Goal: Transaction & Acquisition: Purchase product/service

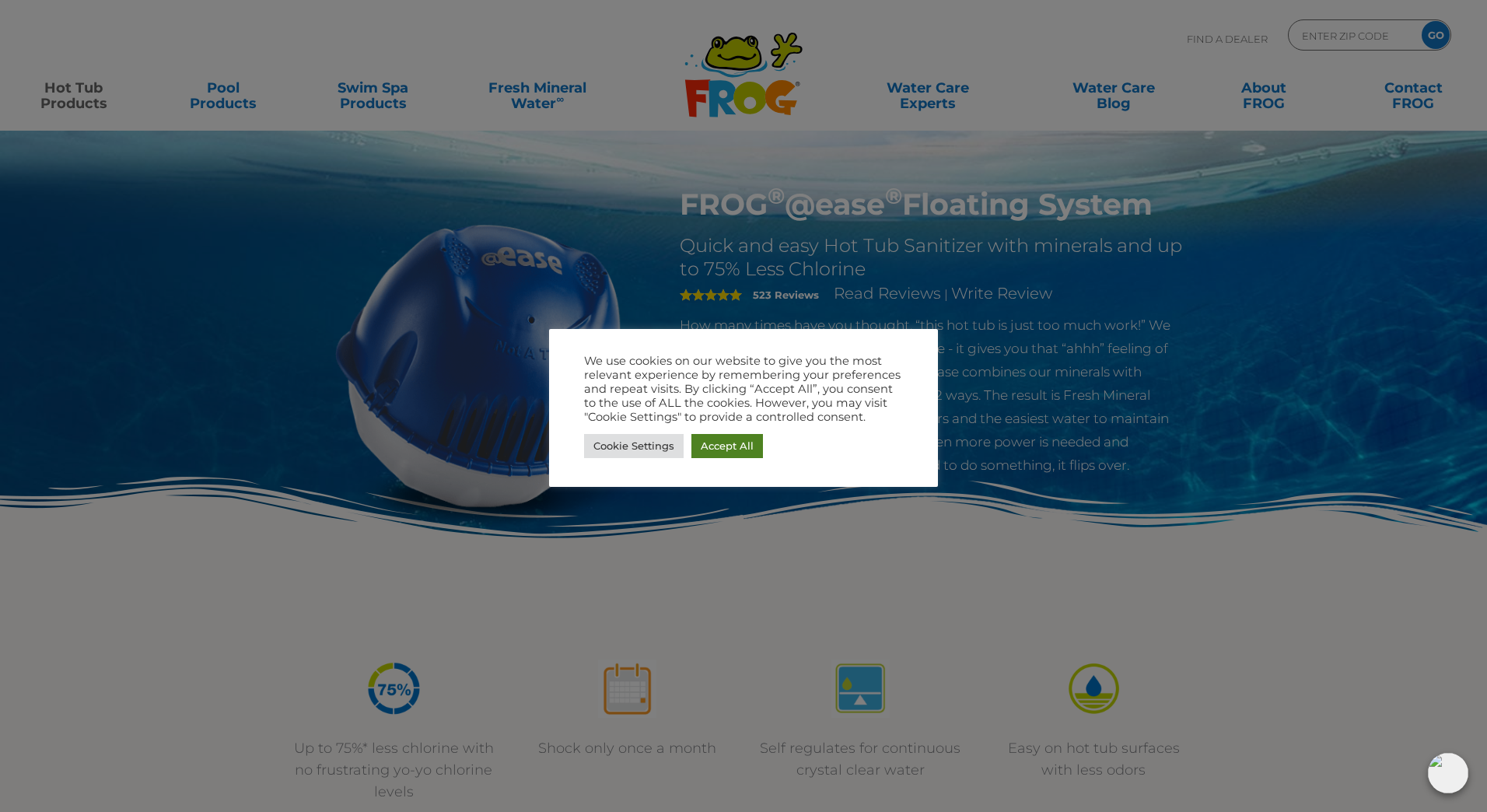
click at [748, 445] on link "Accept All" at bounding box center [727, 446] width 71 height 24
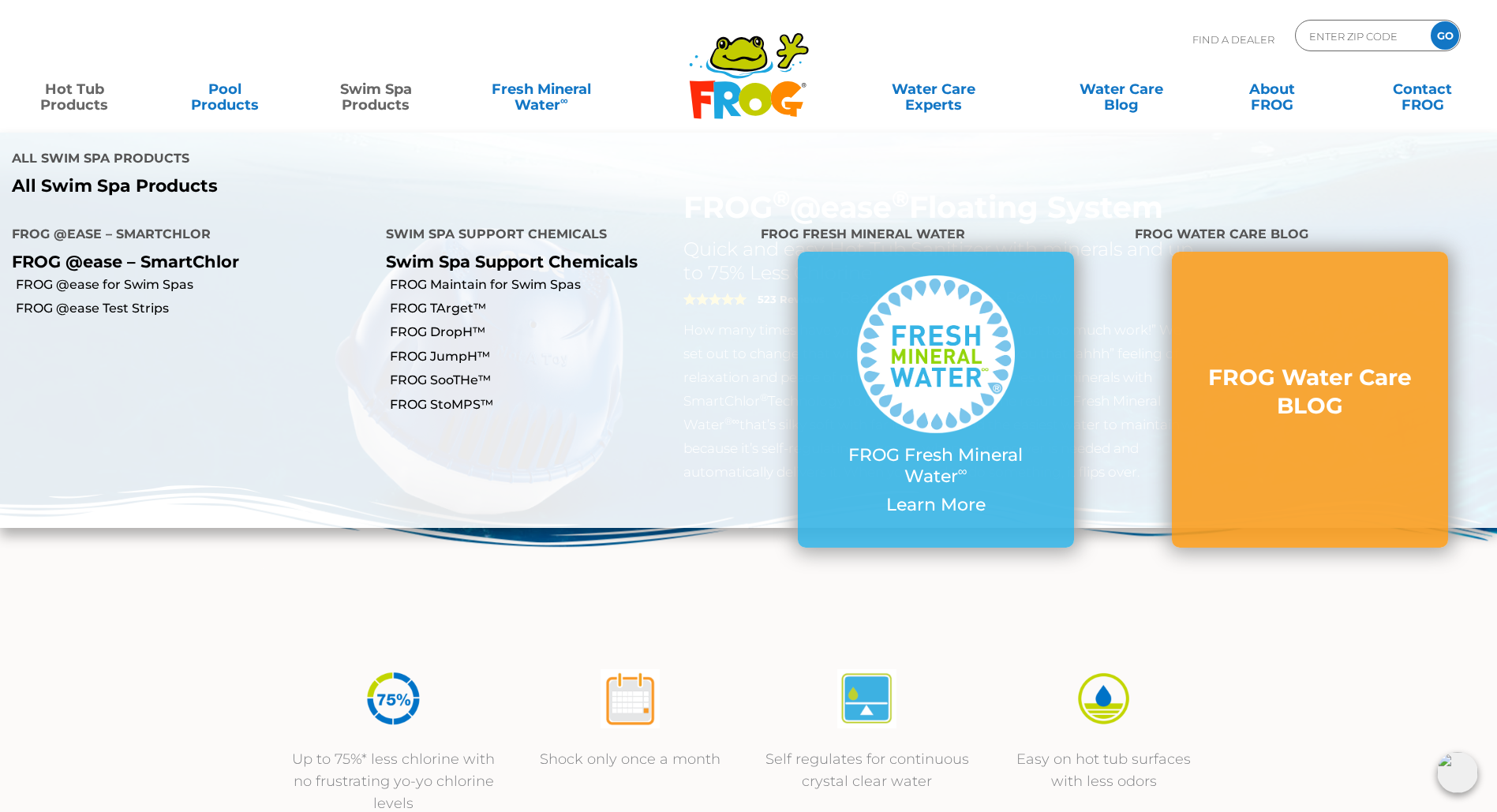
click at [373, 105] on link "Swim Spa Products" at bounding box center [376, 88] width 118 height 31
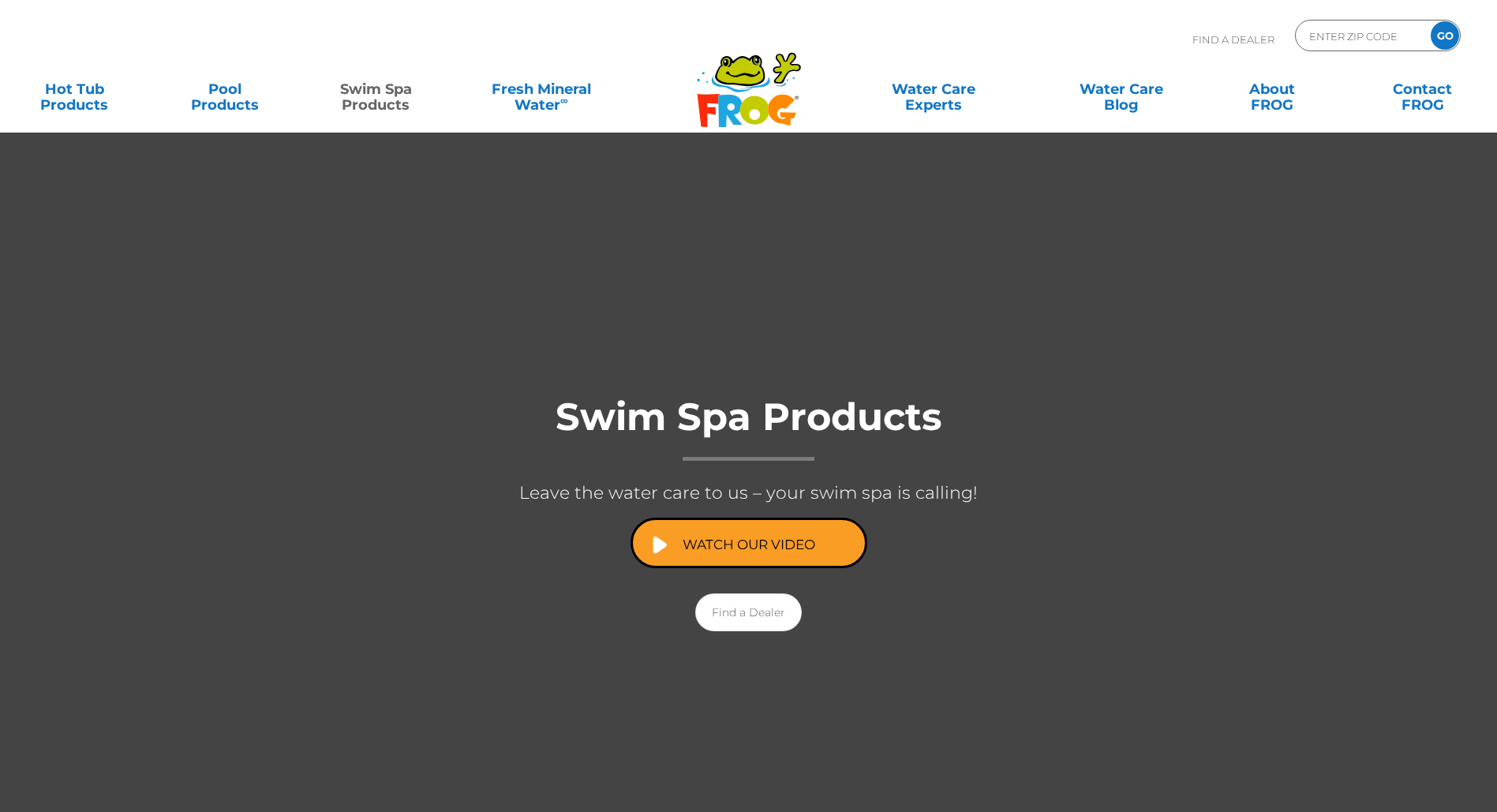
click at [82, 102] on link "Hot Tub Products" at bounding box center [75, 88] width 118 height 31
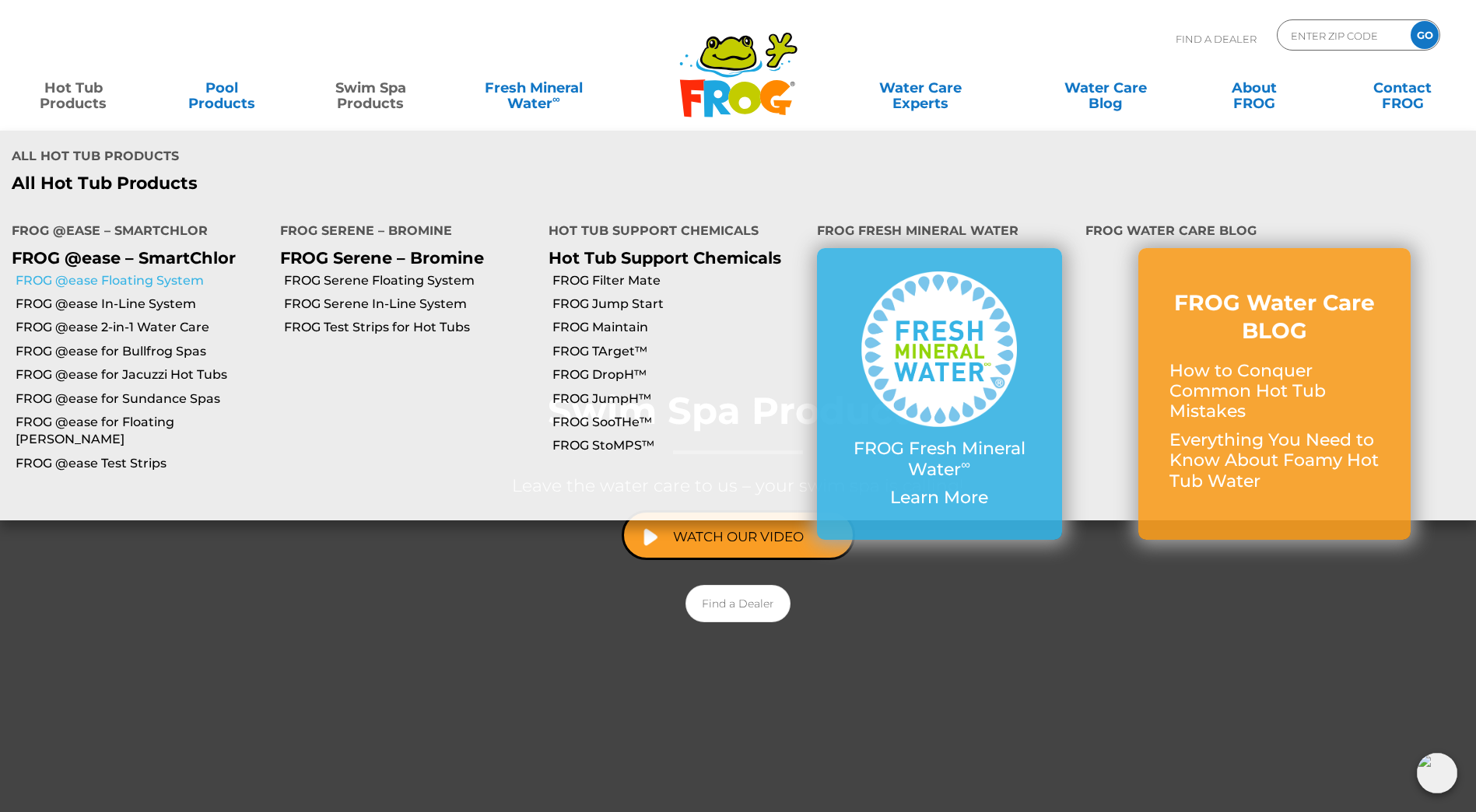
click at [146, 272] on link "FROG @ease Floating System" at bounding box center [142, 280] width 253 height 17
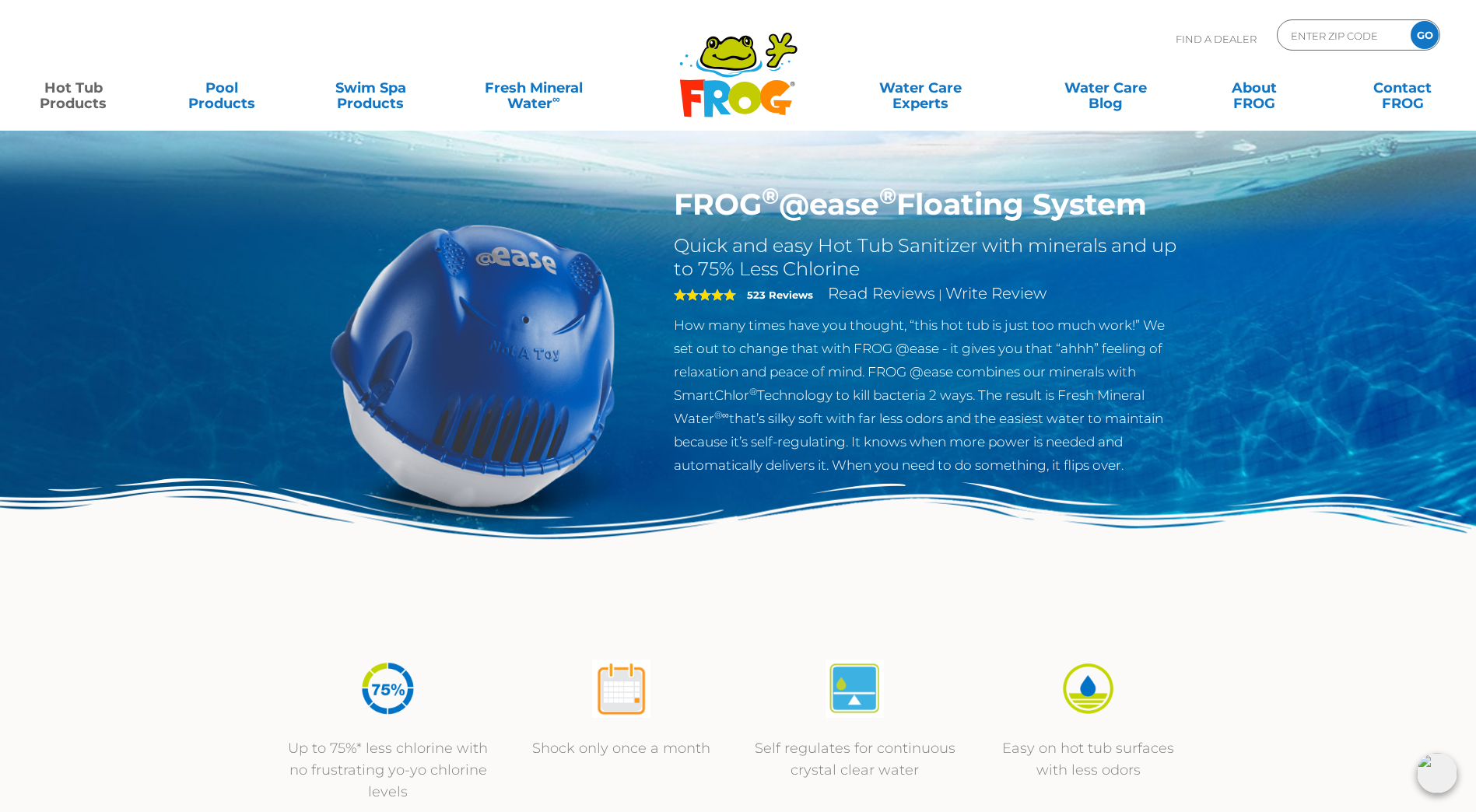
drag, startPoint x: 1167, startPoint y: 208, endPoint x: 666, endPoint y: 218, distance: 501.1
click at [666, 218] on div "FROG ® @ease ® Floating System Quick and easy Hot Tub Sanitizer with minerals a…" at bounding box center [927, 336] width 531 height 298
drag, startPoint x: 666, startPoint y: 218, endPoint x: 686, endPoint y: 206, distance: 23.3
copy h1 "FROG ® @ease ® Floating System"
click at [1400, 103] on link "Contact FROG" at bounding box center [1403, 87] width 116 height 31
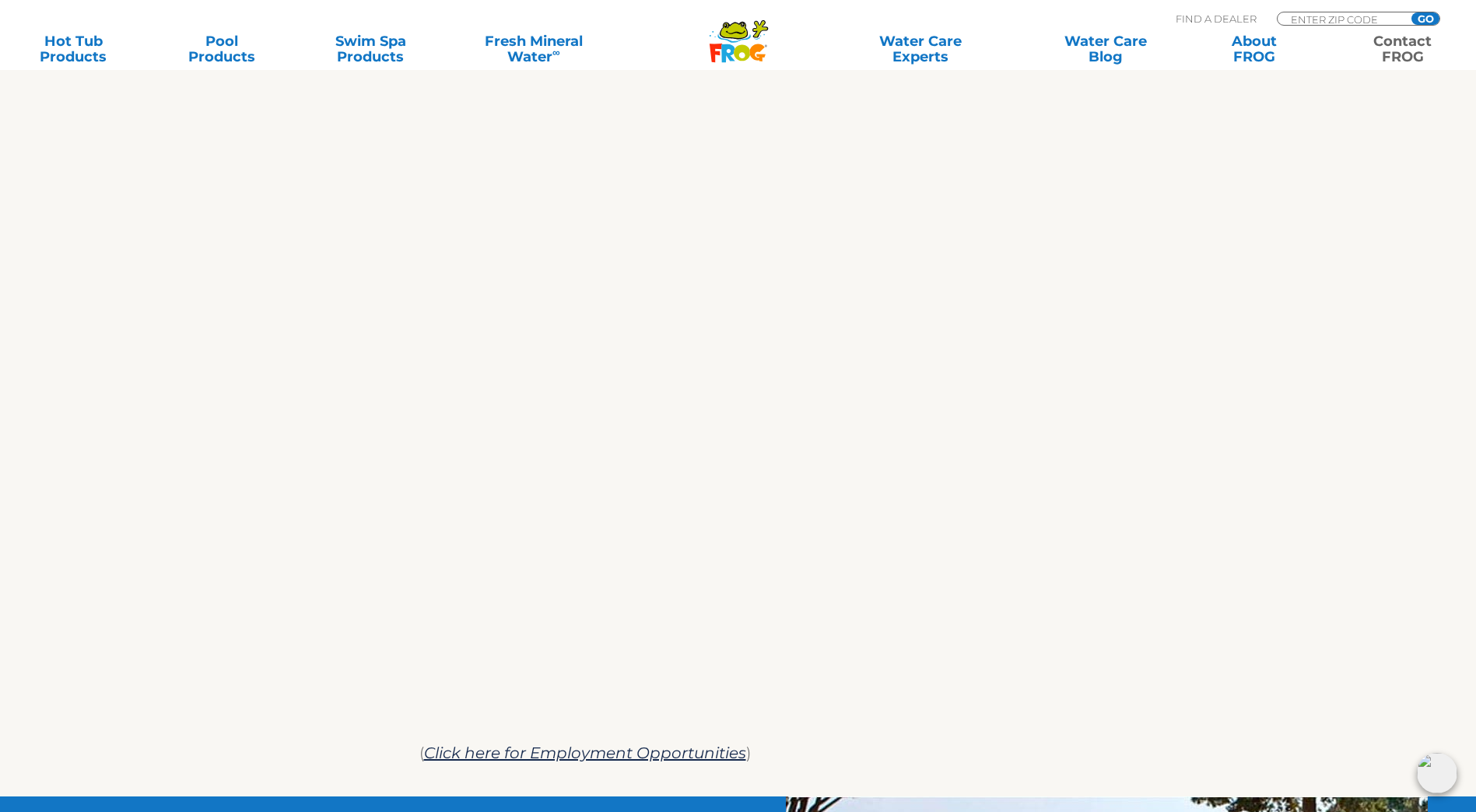
scroll to position [700, 0]
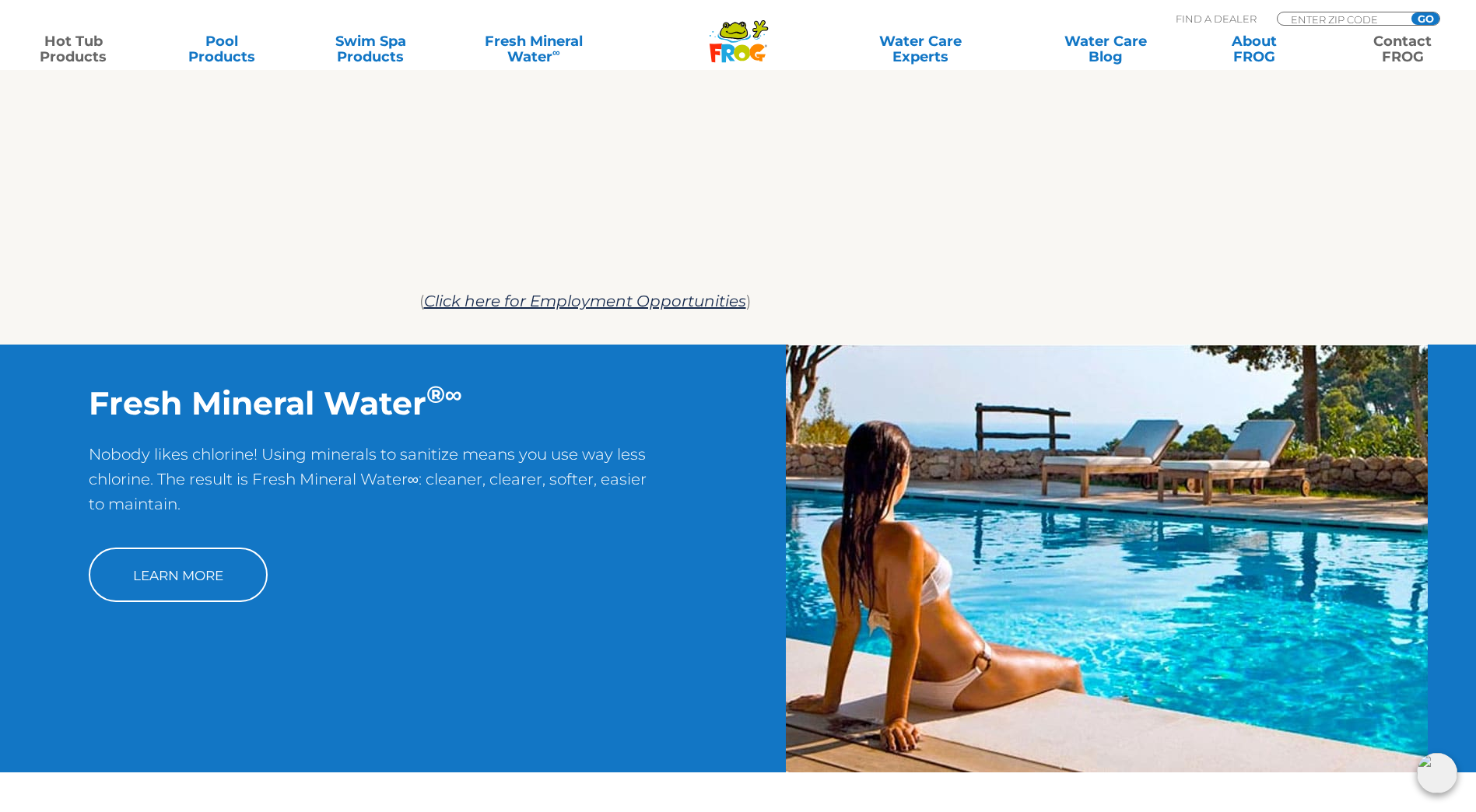
click at [65, 56] on link "Hot Tub Products" at bounding box center [74, 48] width 116 height 31
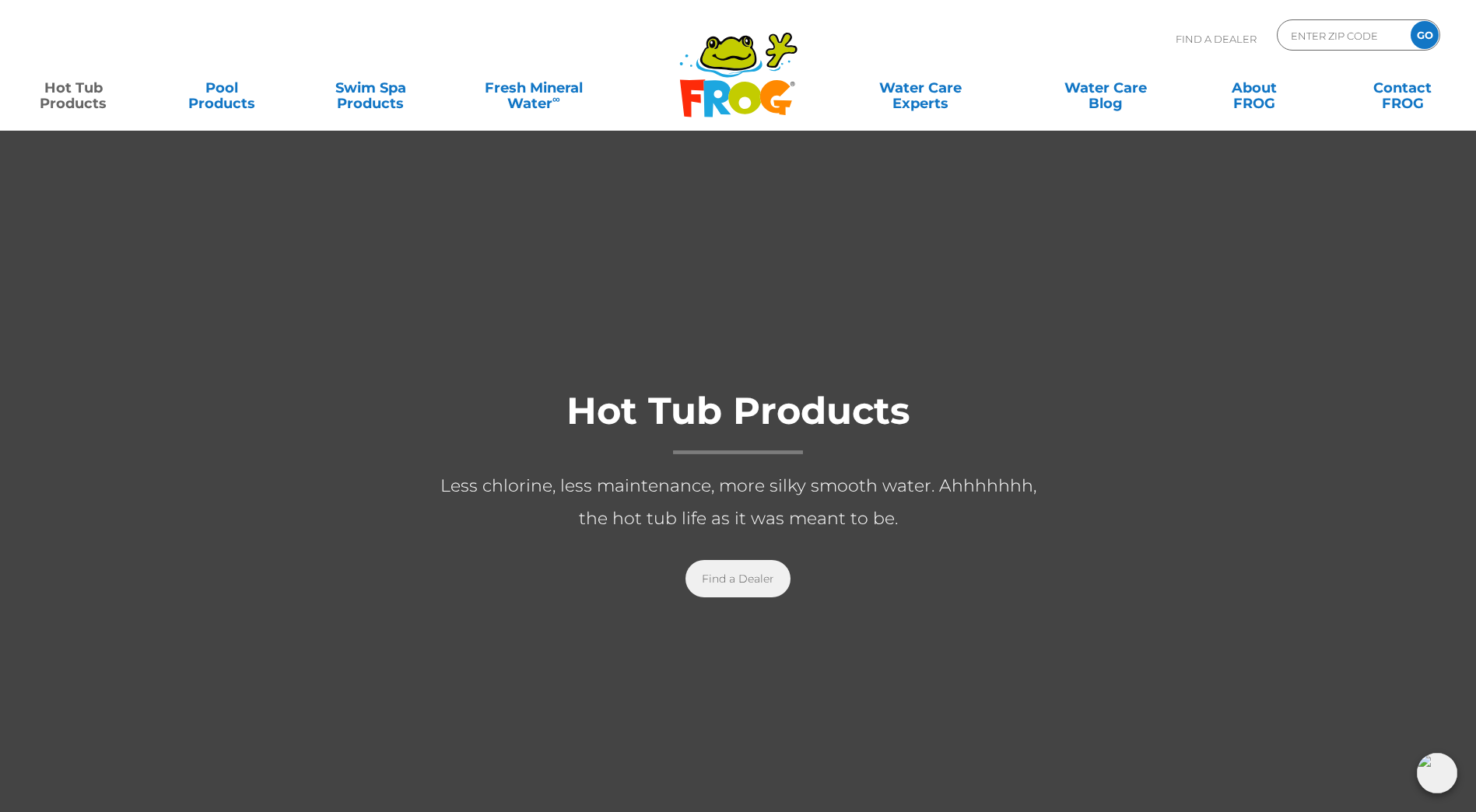
click at [729, 582] on link "Find a Dealer" at bounding box center [738, 579] width 105 height 37
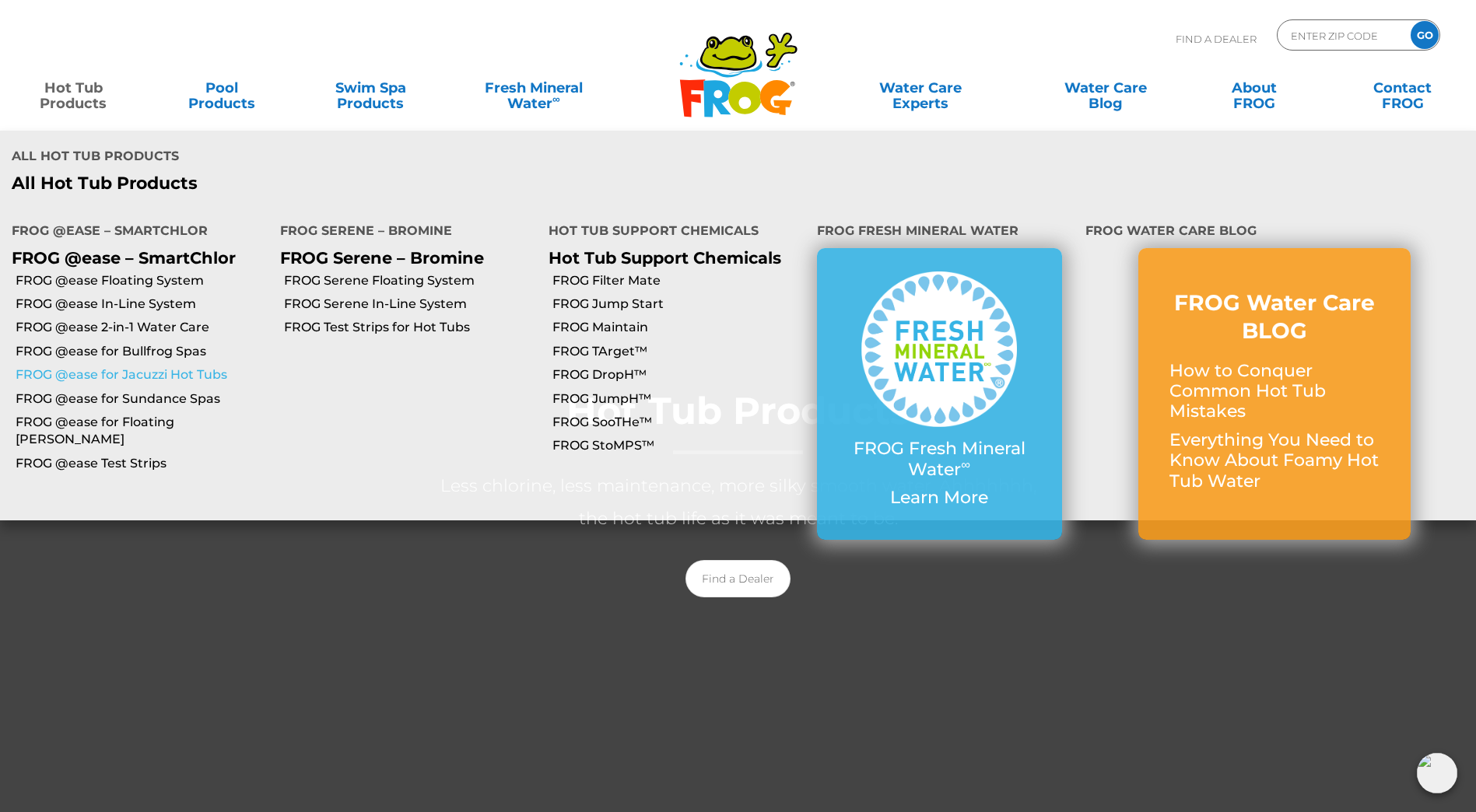
click at [118, 366] on link "FROG @ease for Jacuzzi Hot Tubs" at bounding box center [142, 374] width 253 height 17
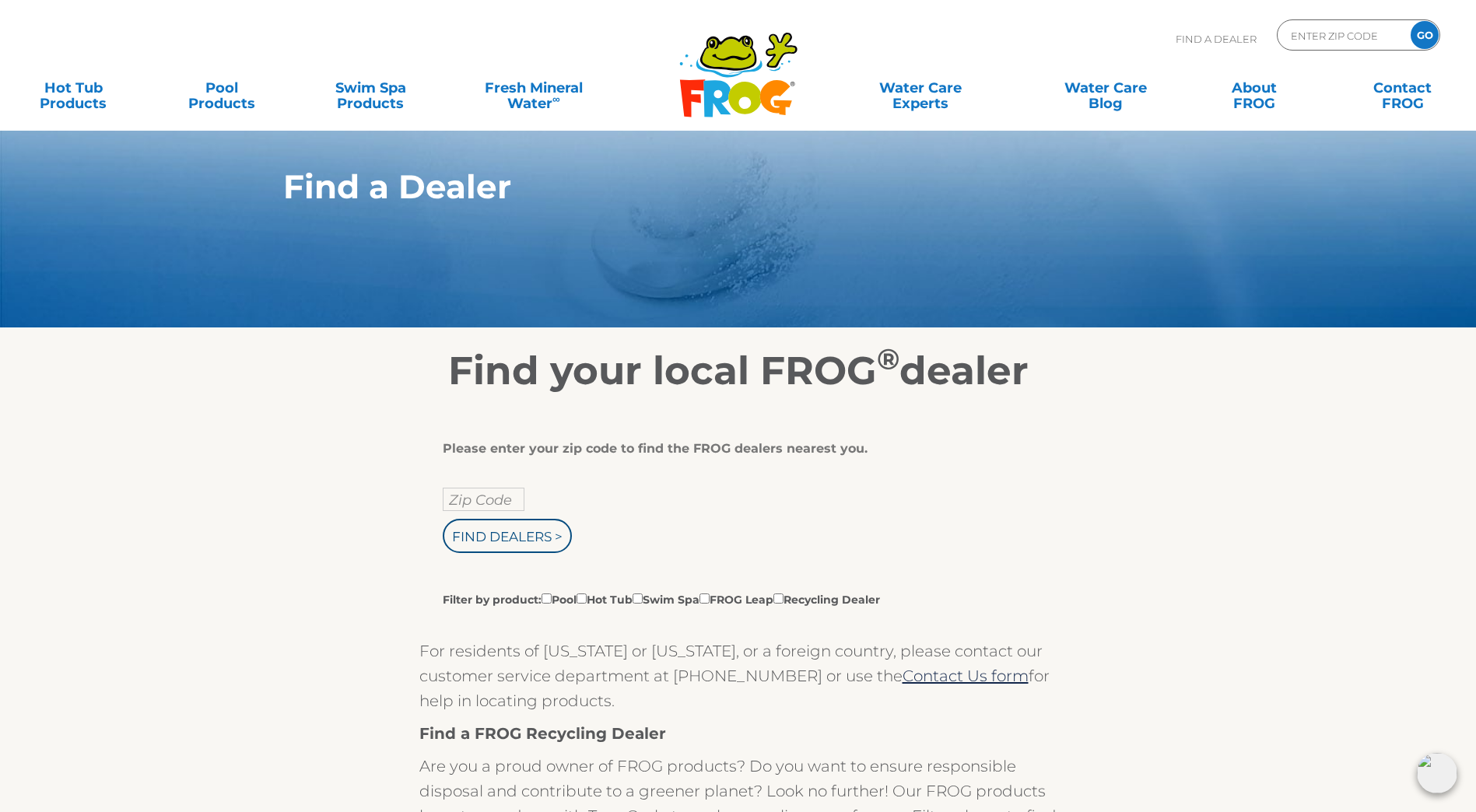
click at [599, 608] on label "Filter by product: Pool Hot Tub Swim Spa FROG Leap Recycling Dealer" at bounding box center [661, 598] width 437 height 17
click at [552, 603] on input "Filter by product: Pool Hot Tub Swim Spa FROG Leap Recycling Dealer" at bounding box center [546, 598] width 10 height 10
click at [596, 606] on label "Filter by product: Pool Hot Tub Swim Spa FROG Leap Recycling Dealer" at bounding box center [661, 598] width 437 height 17
click at [552, 603] on input "Filter by product: Pool Hot Tub Swim Spa FROG Leap Recycling Dealer" at bounding box center [546, 598] width 10 height 10
checkbox input "false"
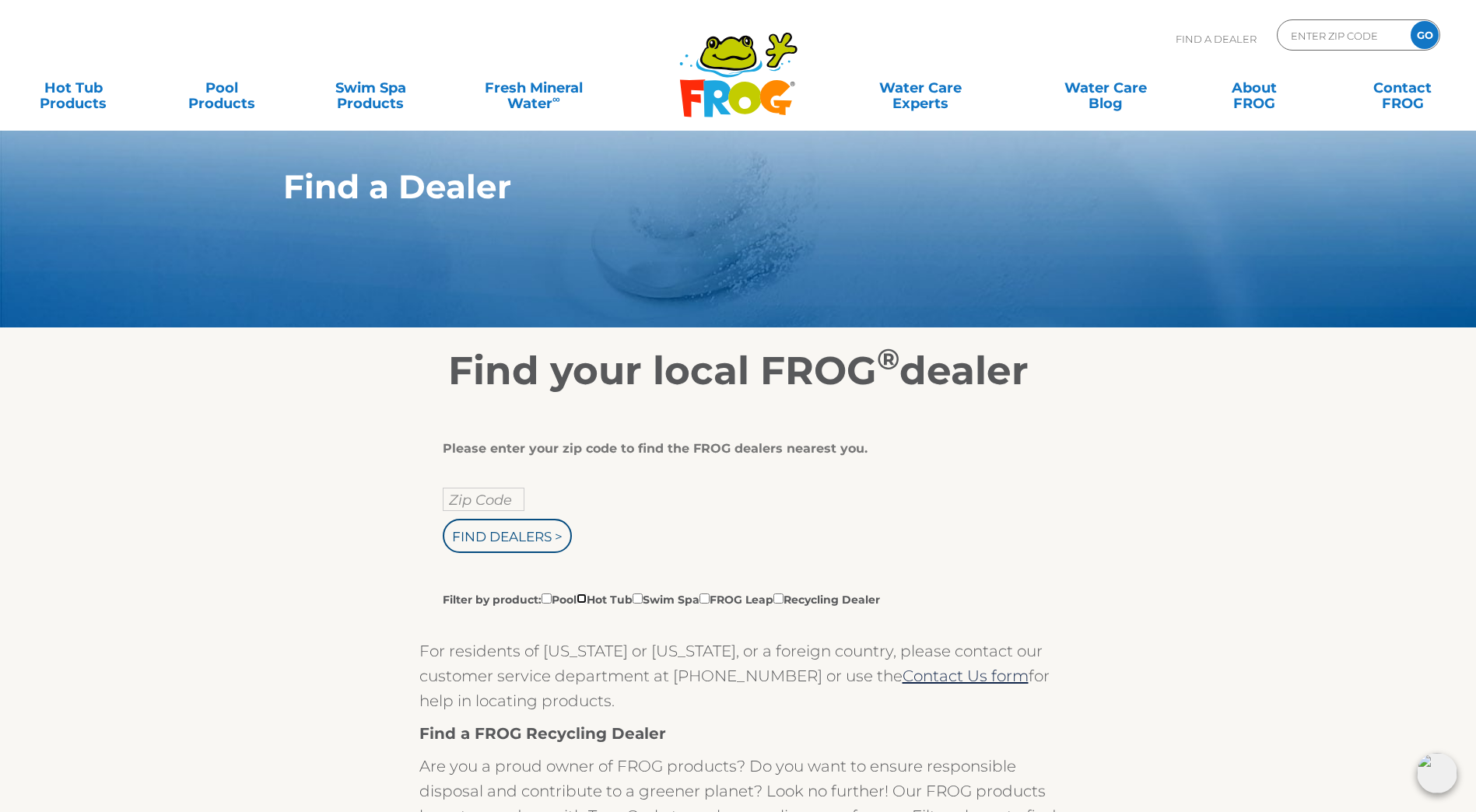
click at [587, 603] on input "Filter by product: Pool Hot Tub Swim Spa FROG Leap Recycling Dealer" at bounding box center [581, 598] width 10 height 10
checkbox input "true"
click at [494, 511] on input "text" at bounding box center [483, 499] width 82 height 23
type input "22942"
click at [442, 519] on input "Find Dealers >" at bounding box center [507, 535] width 130 height 34
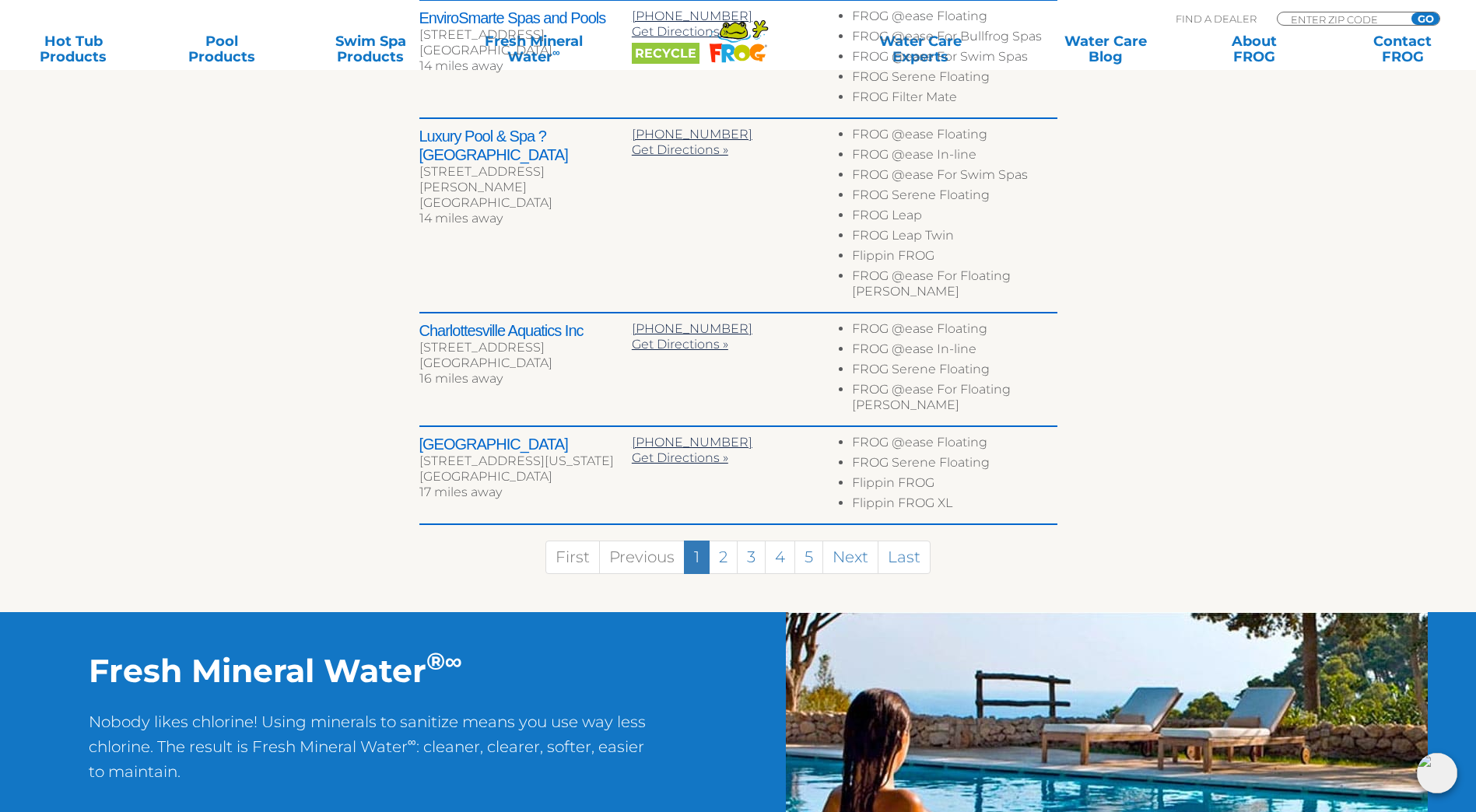
scroll to position [934, 0]
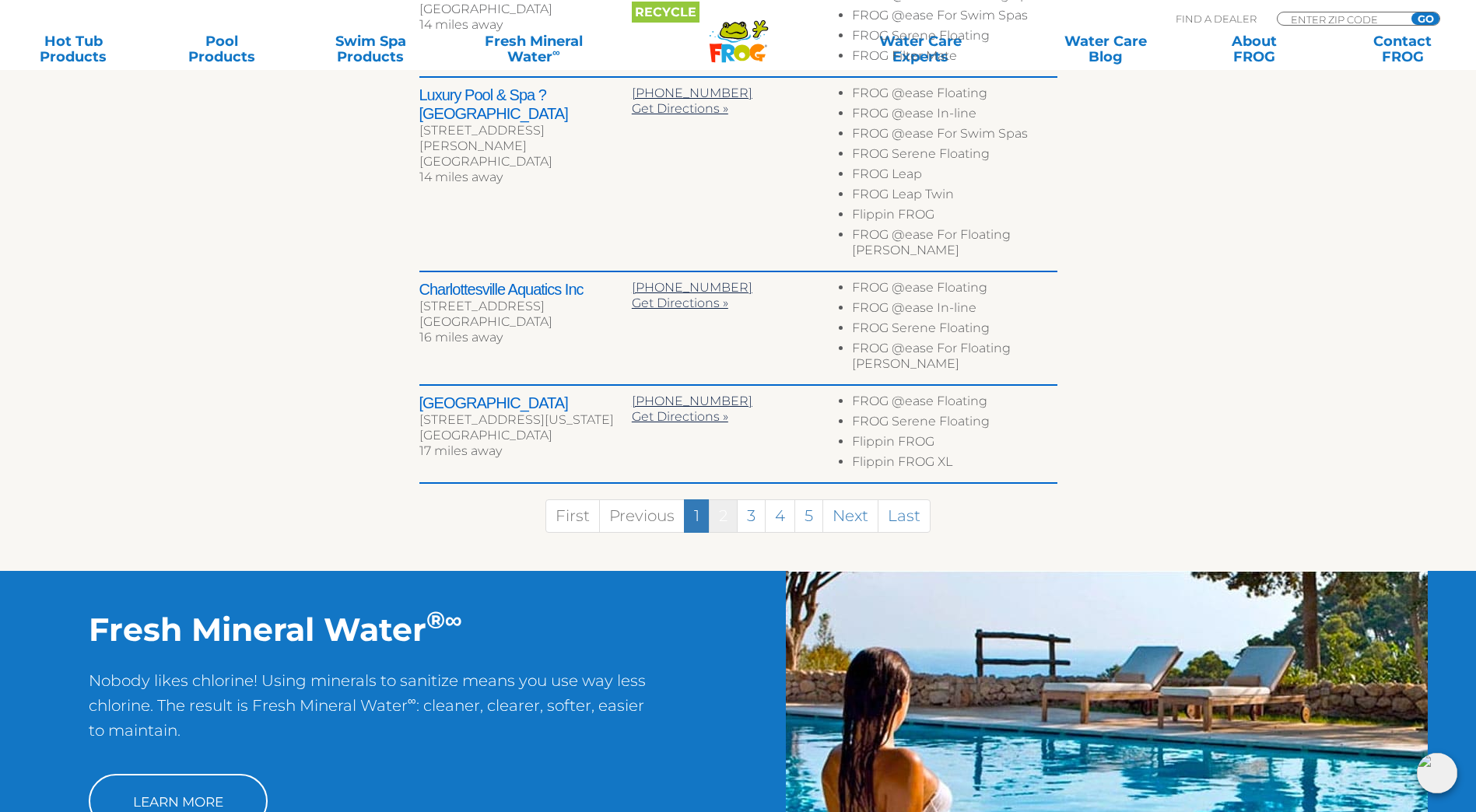
click at [722, 500] on link "2" at bounding box center [723, 516] width 29 height 33
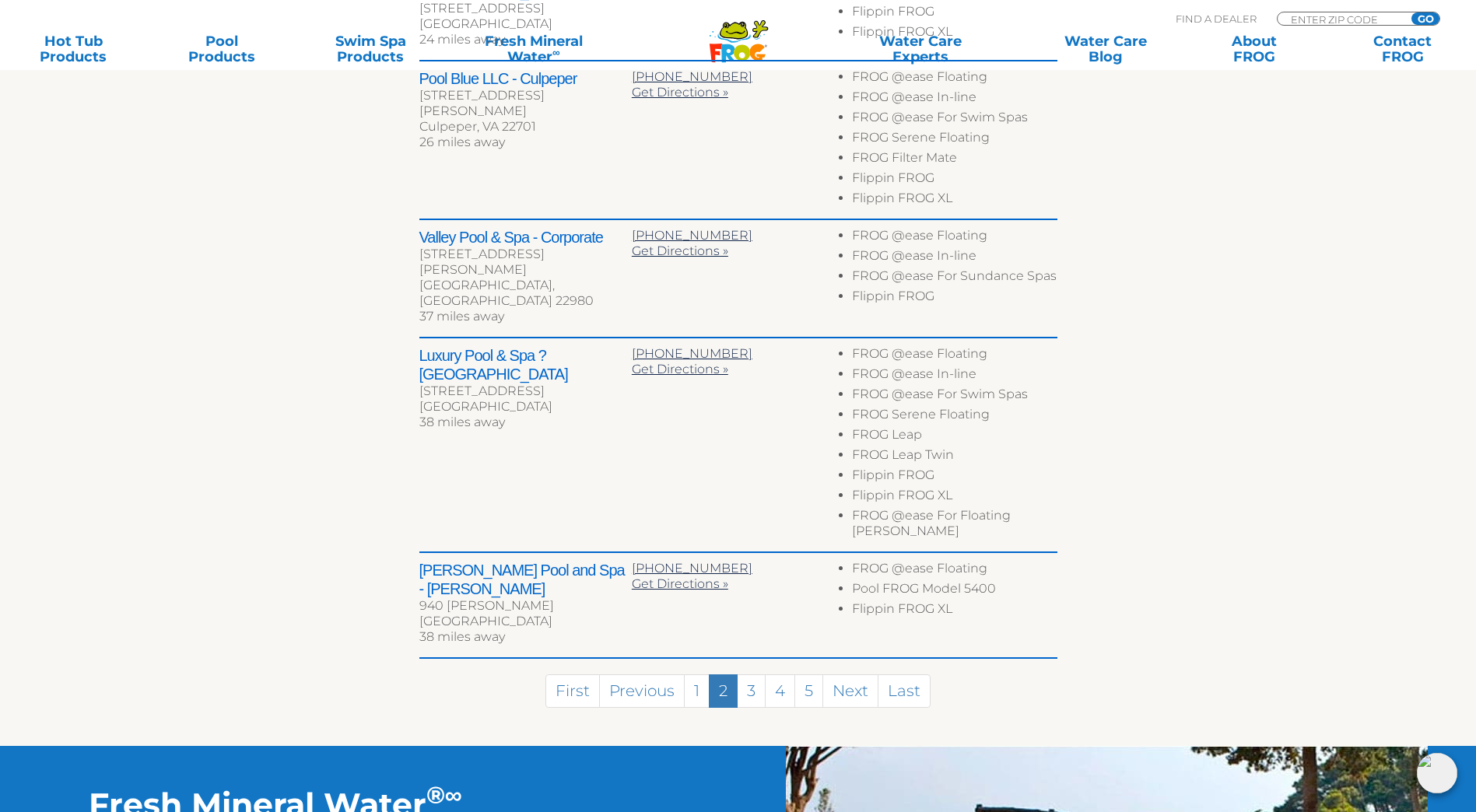
scroll to position [1021, 0]
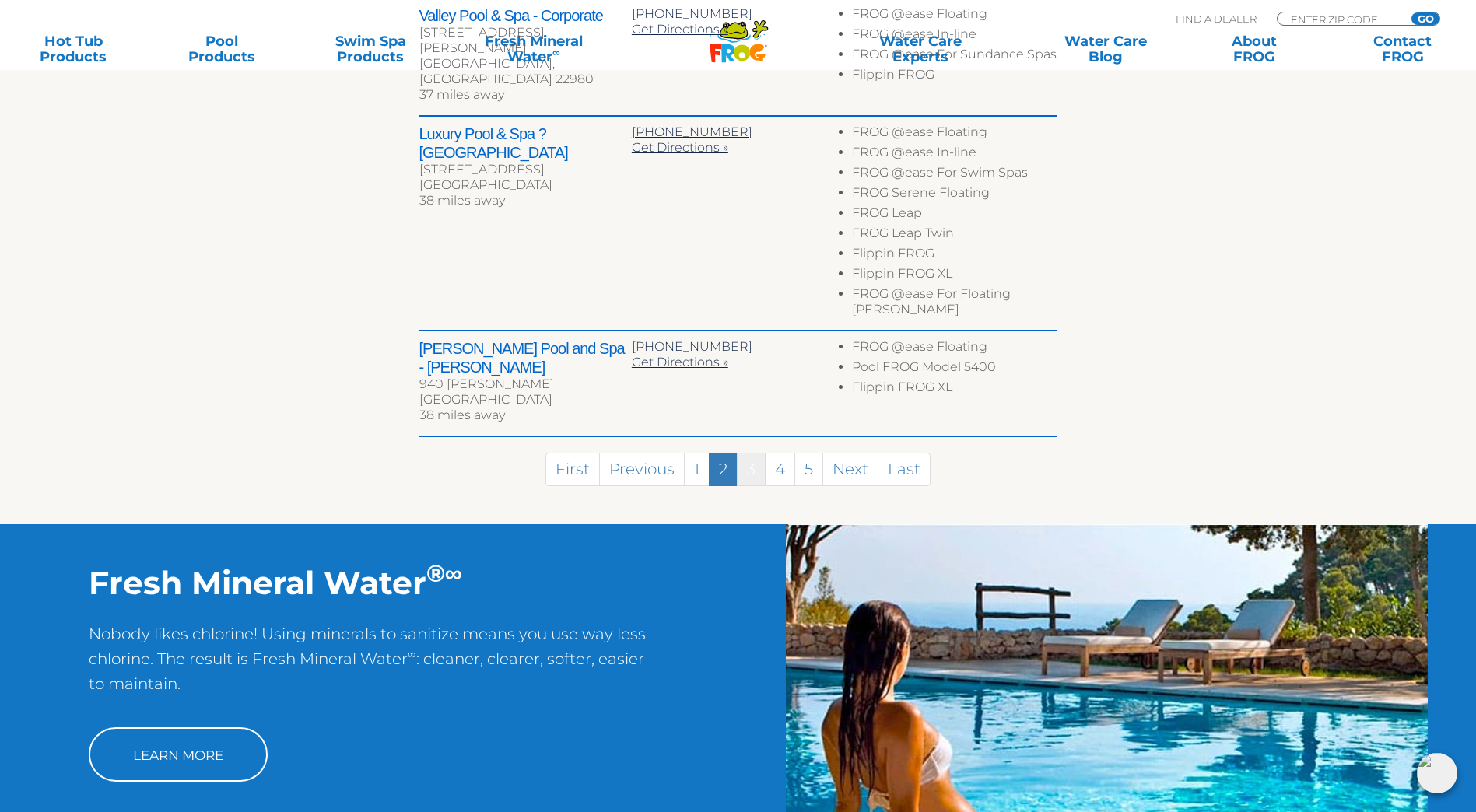
click at [746, 453] on link "3" at bounding box center [751, 469] width 29 height 33
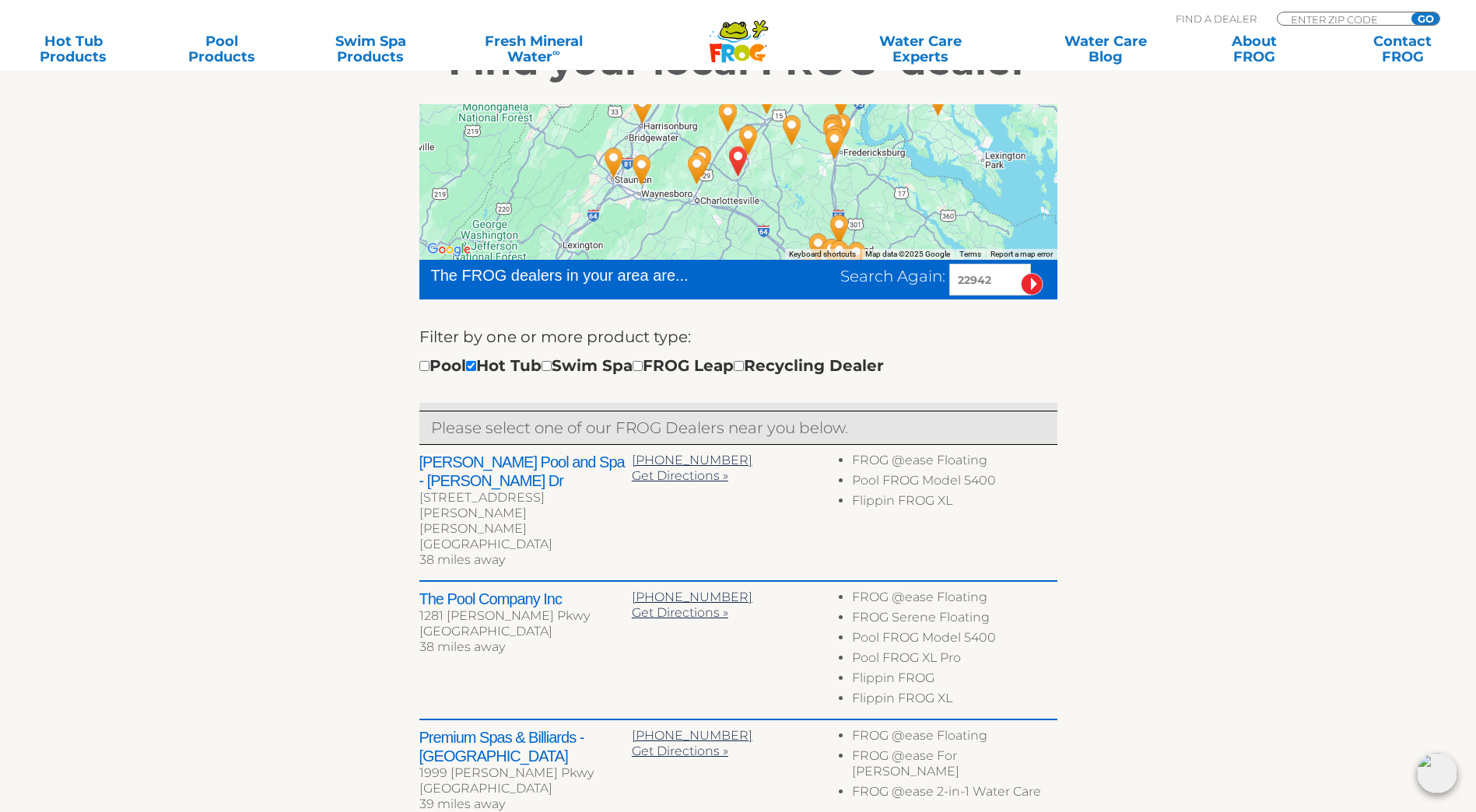
scroll to position [262, 0]
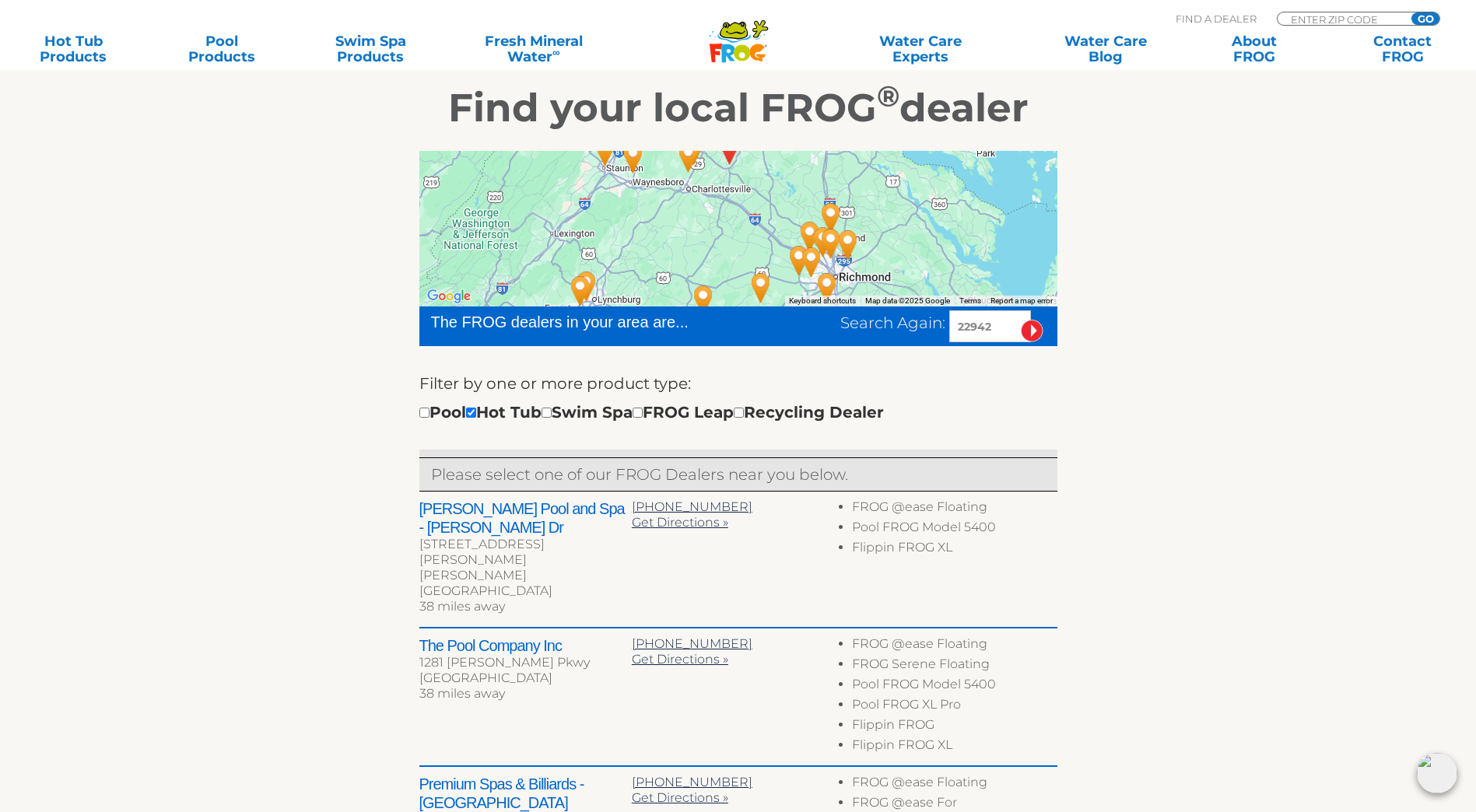
drag, startPoint x: 810, startPoint y: 287, endPoint x: 801, endPoint y: 210, distance: 77.5
click at [801, 210] on div "To navigate, press the arrow keys." at bounding box center [738, 228] width 638 height 156
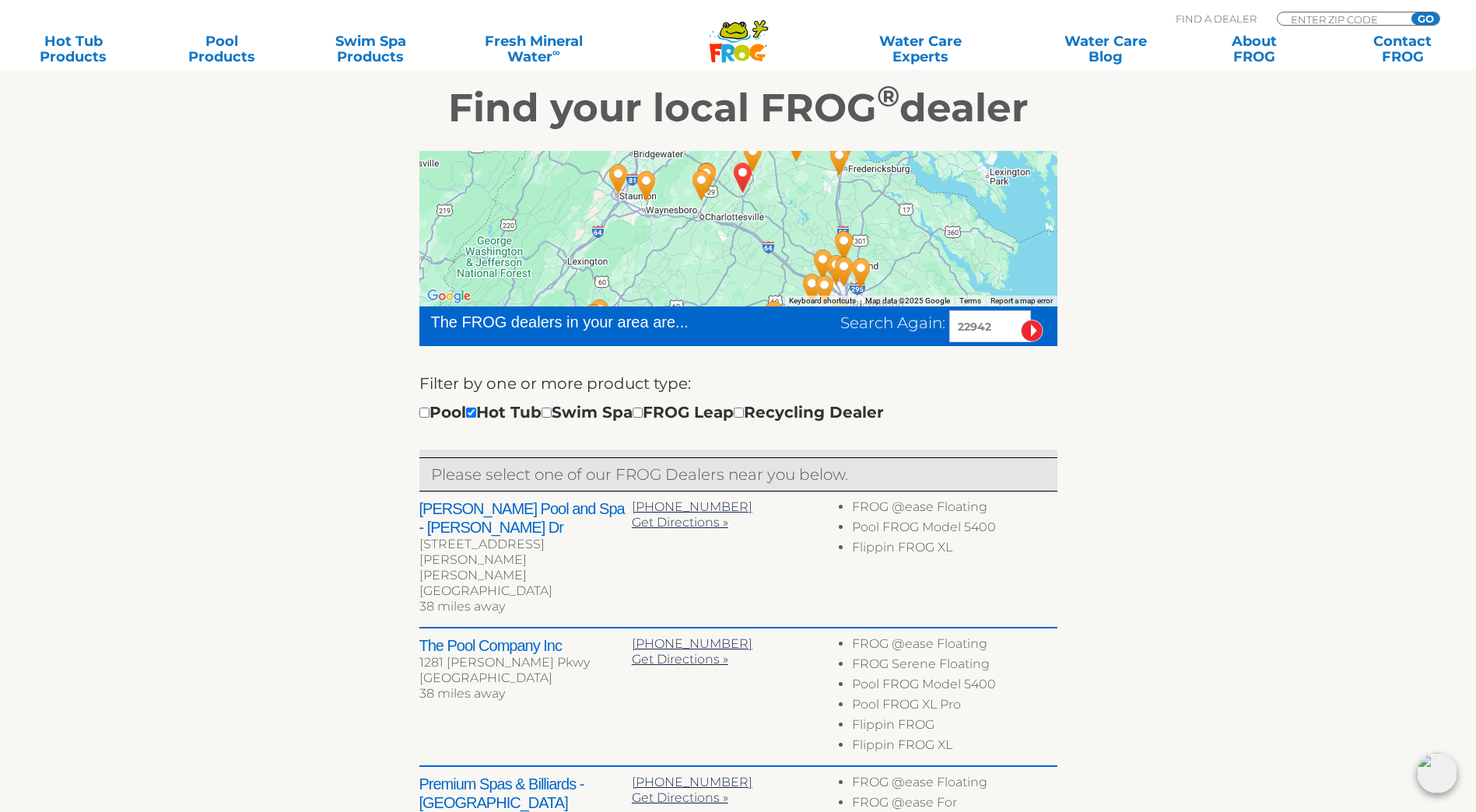
drag, startPoint x: 739, startPoint y: 189, endPoint x: 760, endPoint y: 246, distance: 60.7
click at [760, 246] on div at bounding box center [738, 228] width 638 height 156
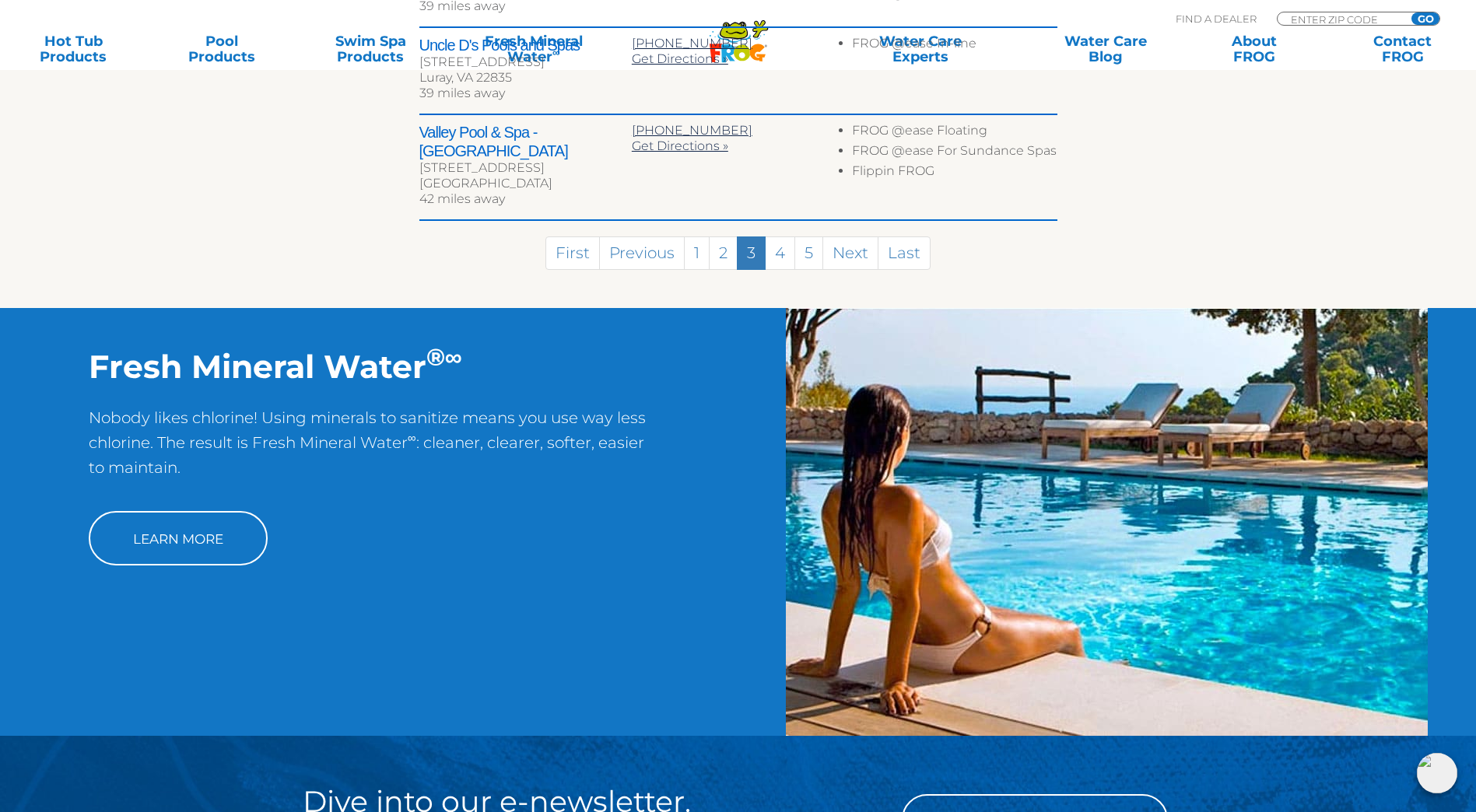
scroll to position [855, 0]
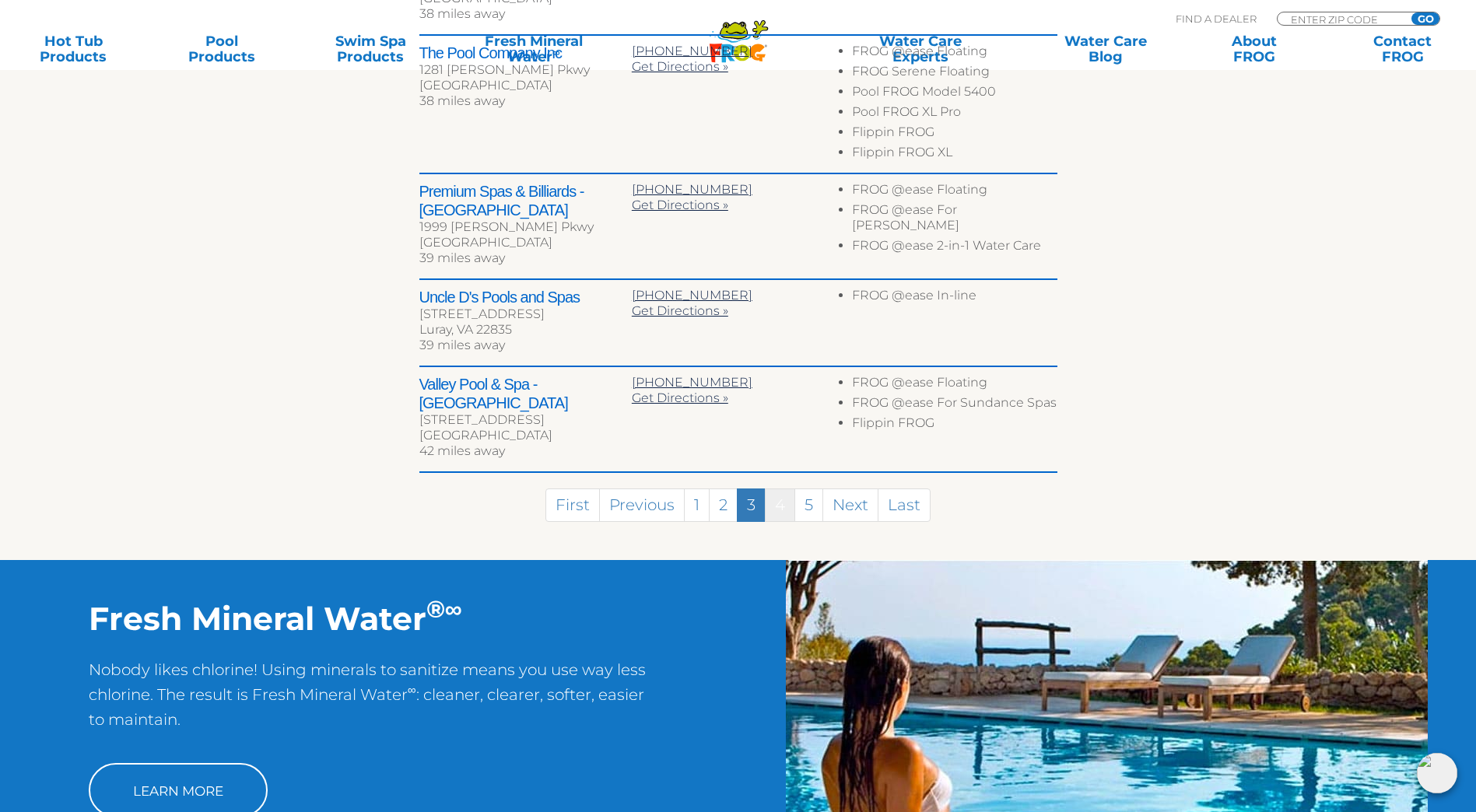
click at [778, 489] on link "4" at bounding box center [780, 506] width 30 height 33
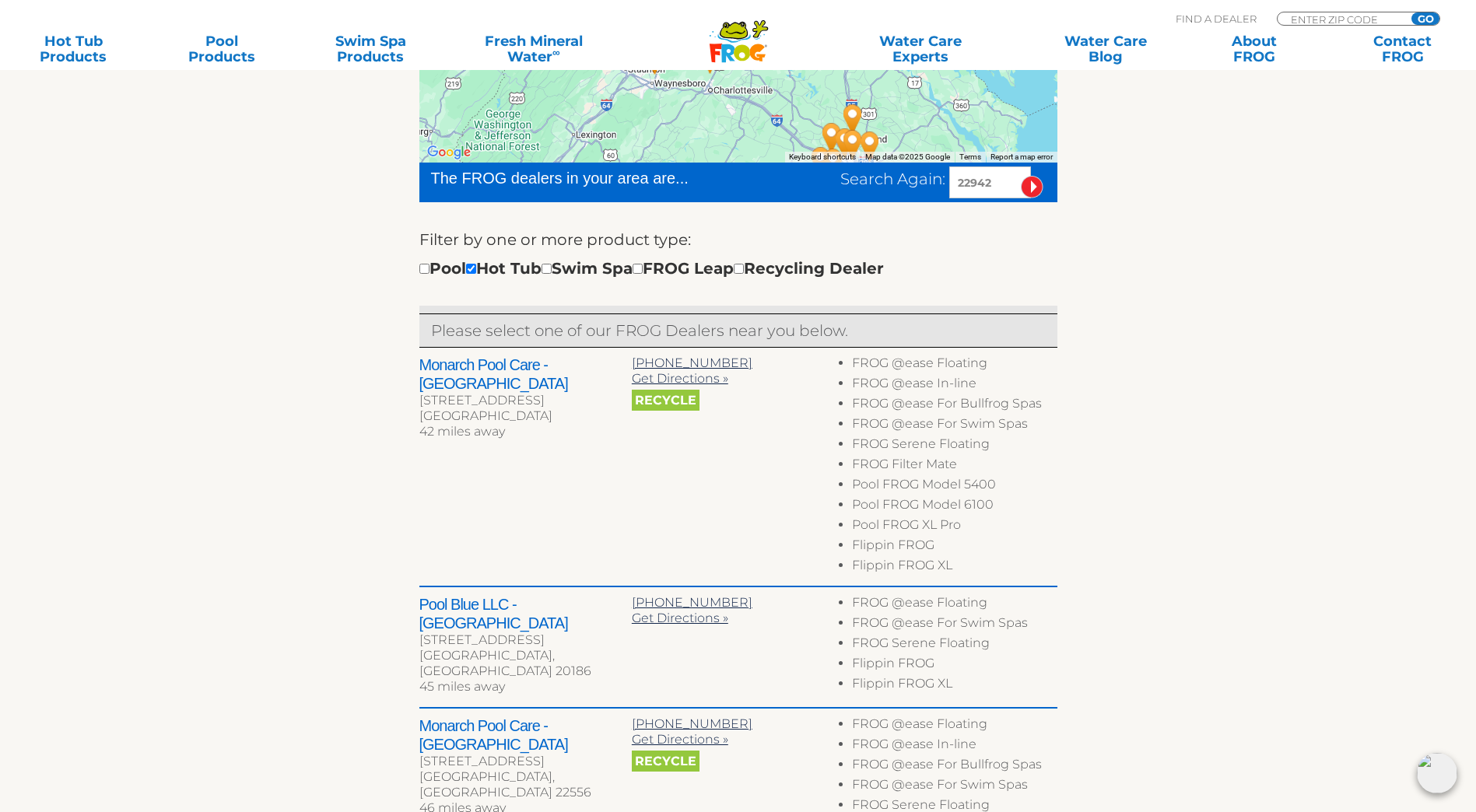
scroll to position [181, 0]
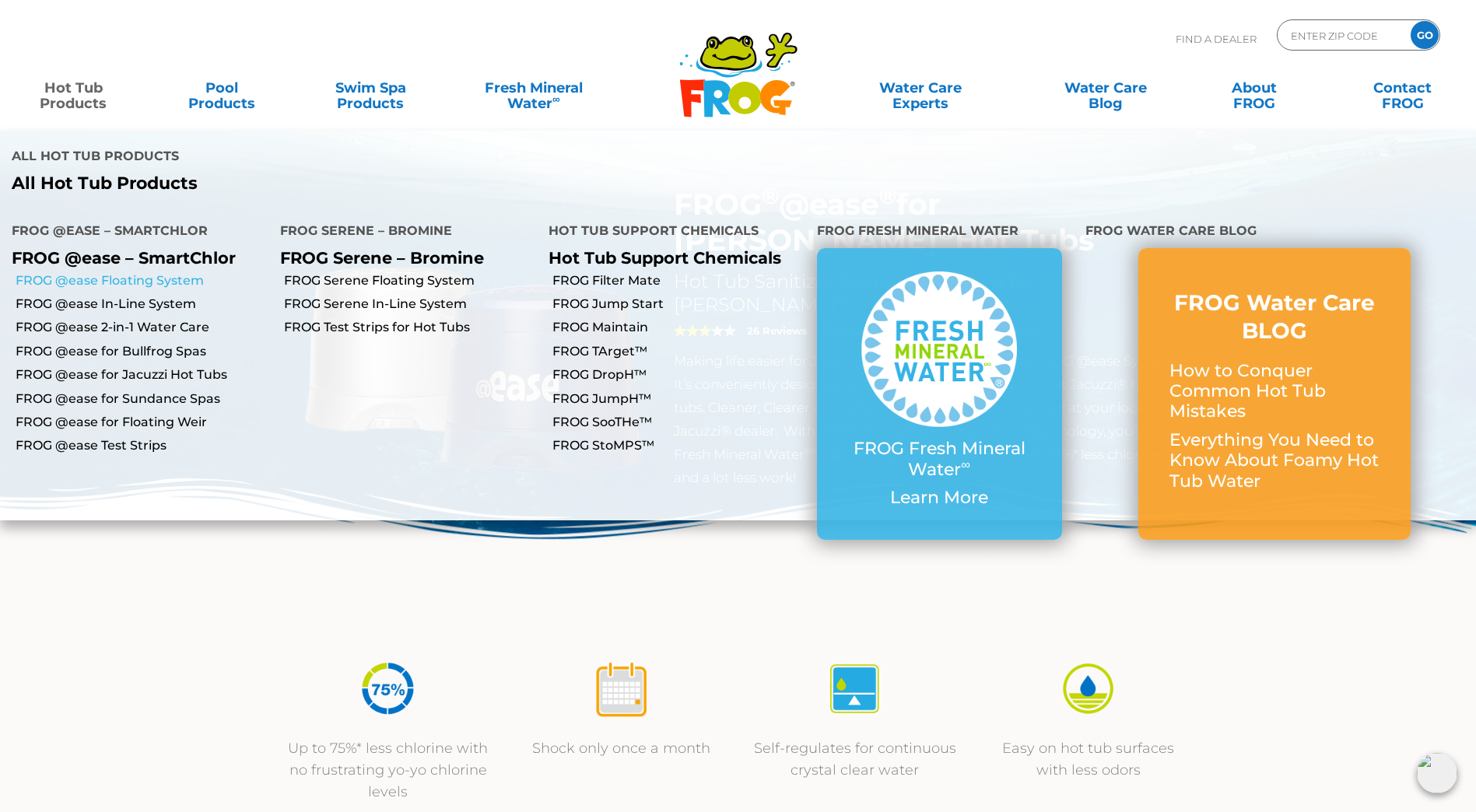
click at [104, 272] on link "FROG @ease Floating System" at bounding box center [142, 280] width 253 height 17
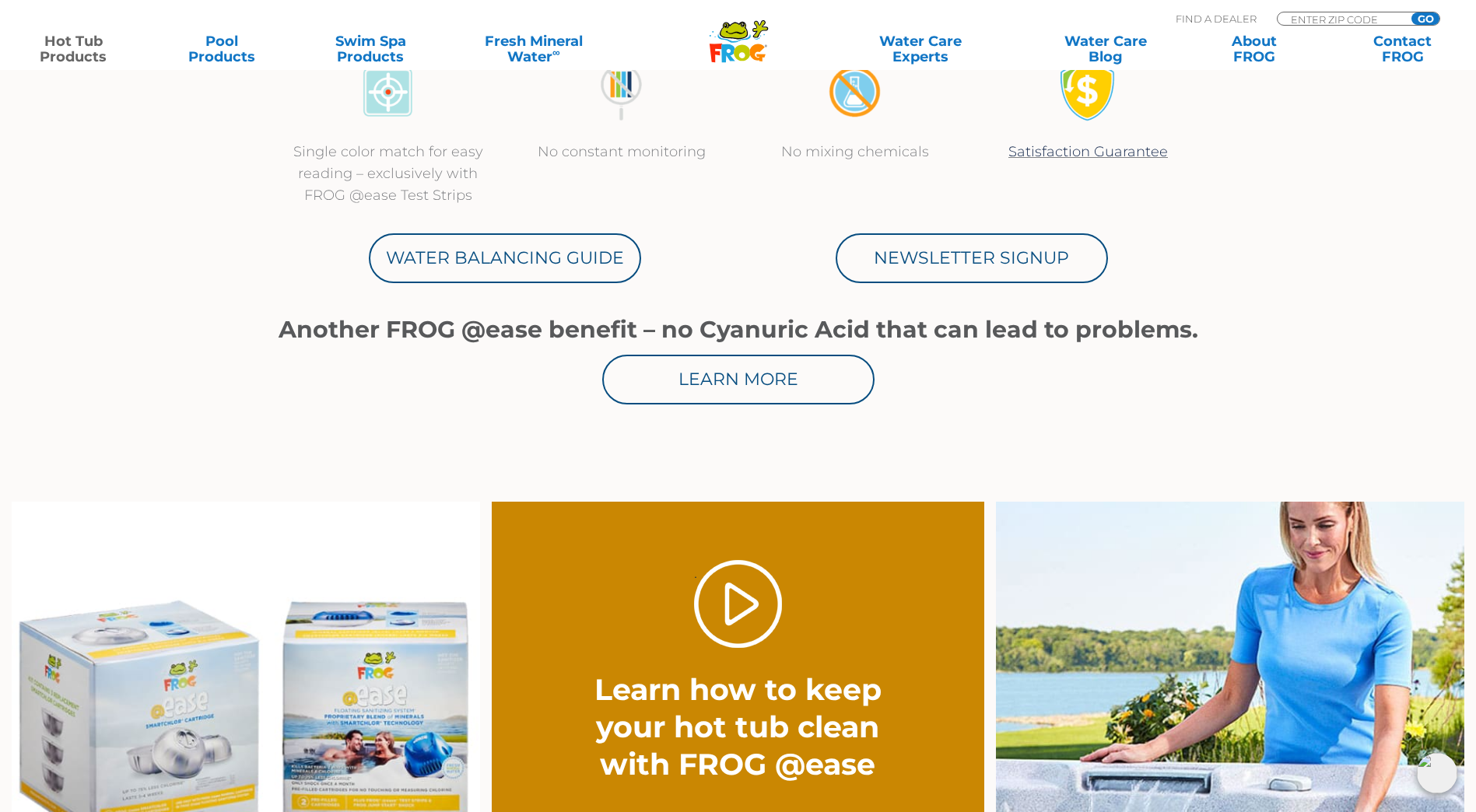
scroll to position [934, 0]
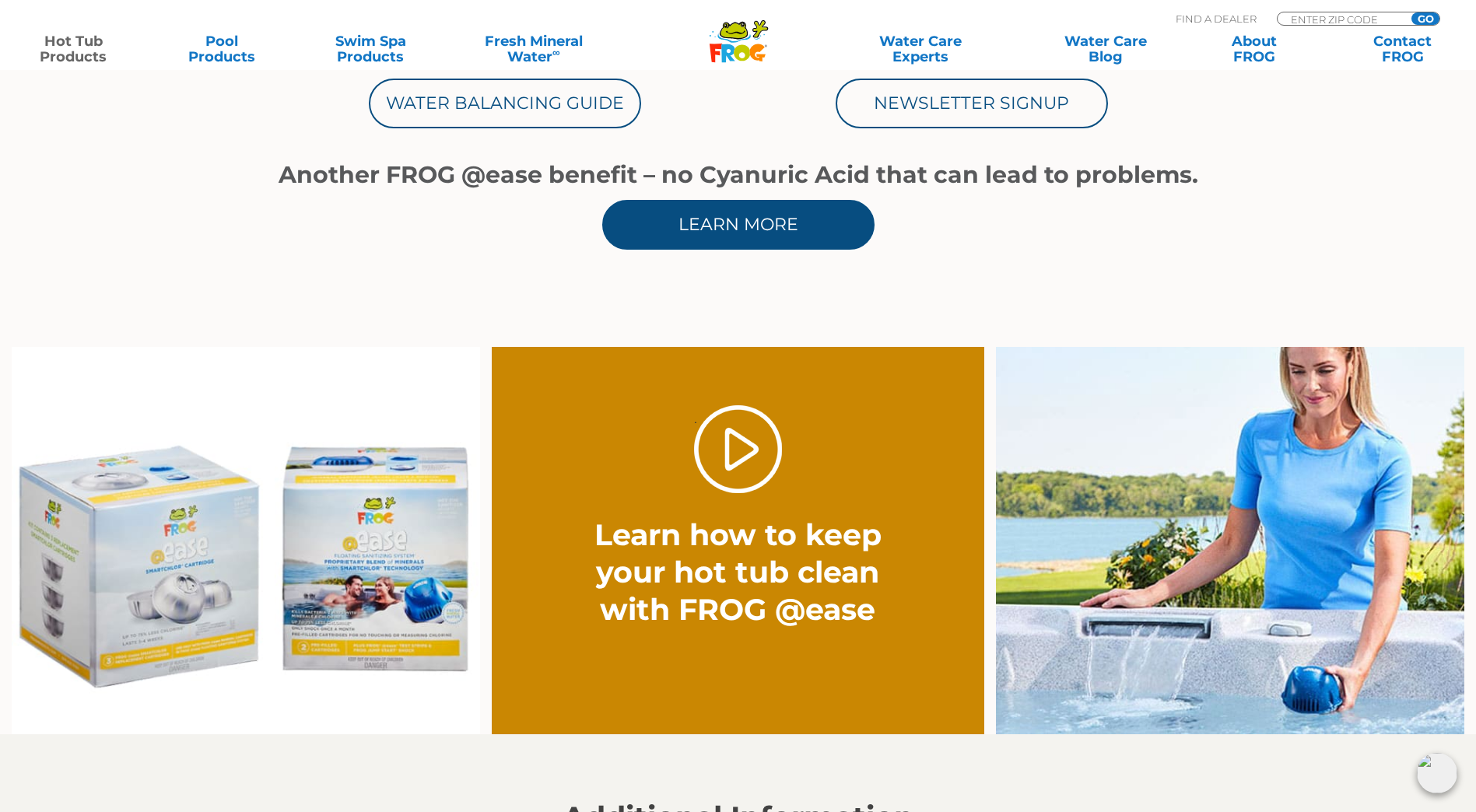
click at [766, 232] on link "Learn More" at bounding box center [738, 225] width 272 height 50
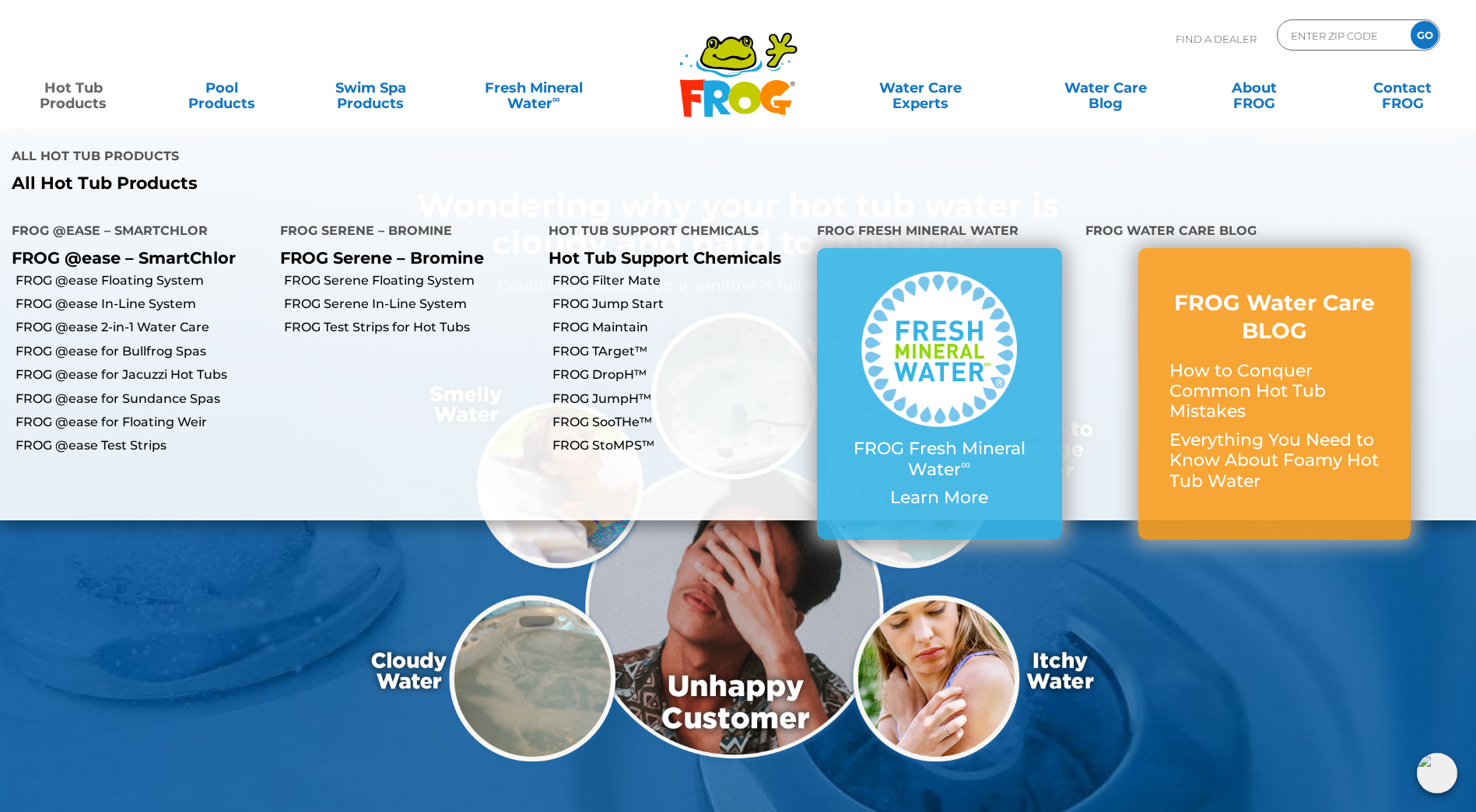
click at [71, 84] on link "Hot Tub Products" at bounding box center [74, 87] width 116 height 31
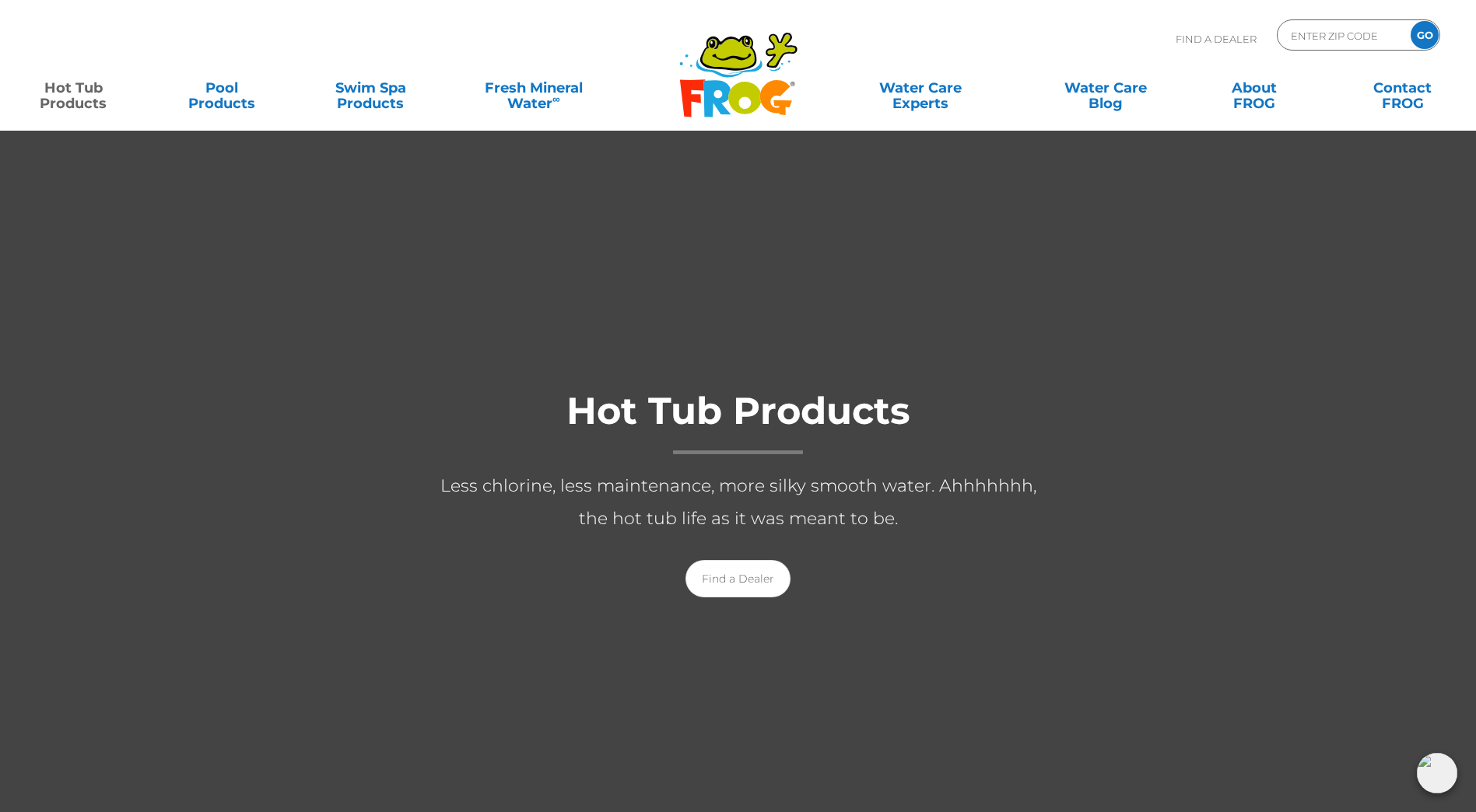
click at [71, 89] on link "Hot Tub Products" at bounding box center [74, 87] width 116 height 31
